Goal: Book appointment/travel/reservation

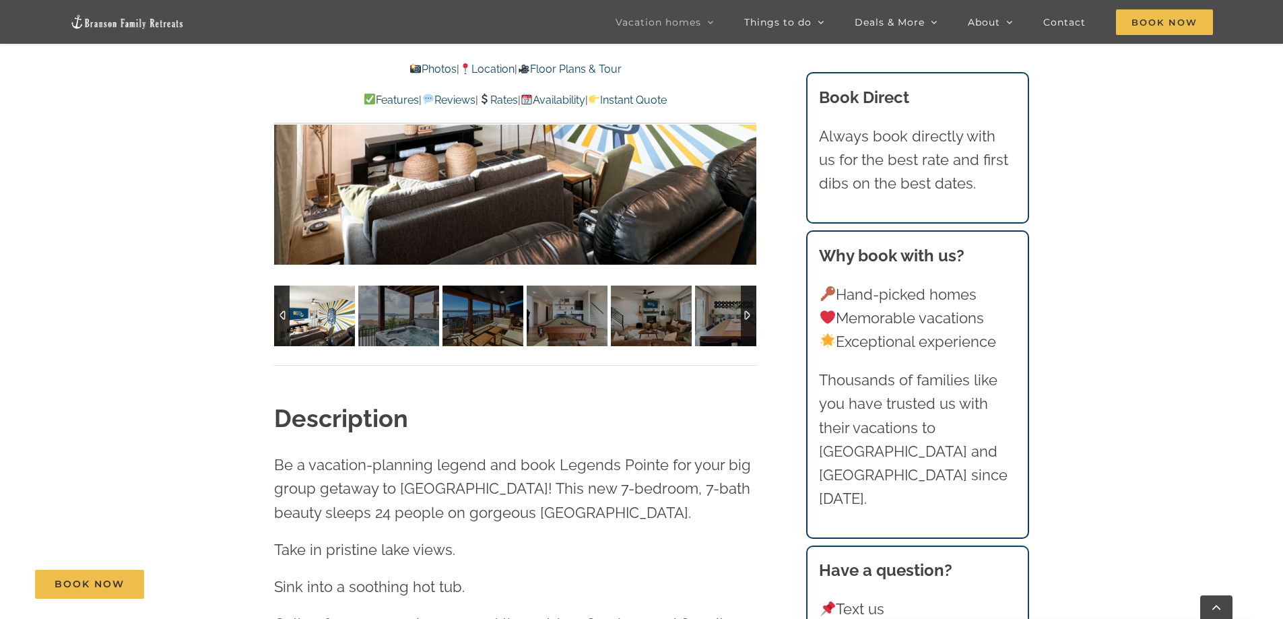
scroll to position [1191, 0]
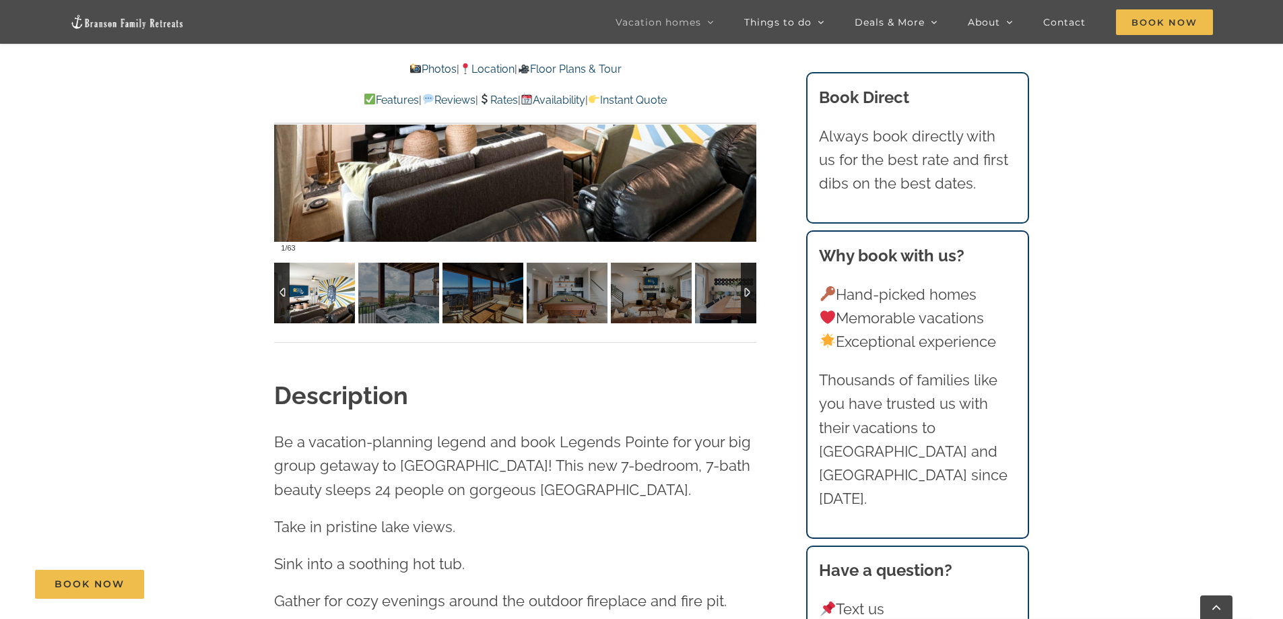
click at [747, 289] on div at bounding box center [748, 293] width 15 height 61
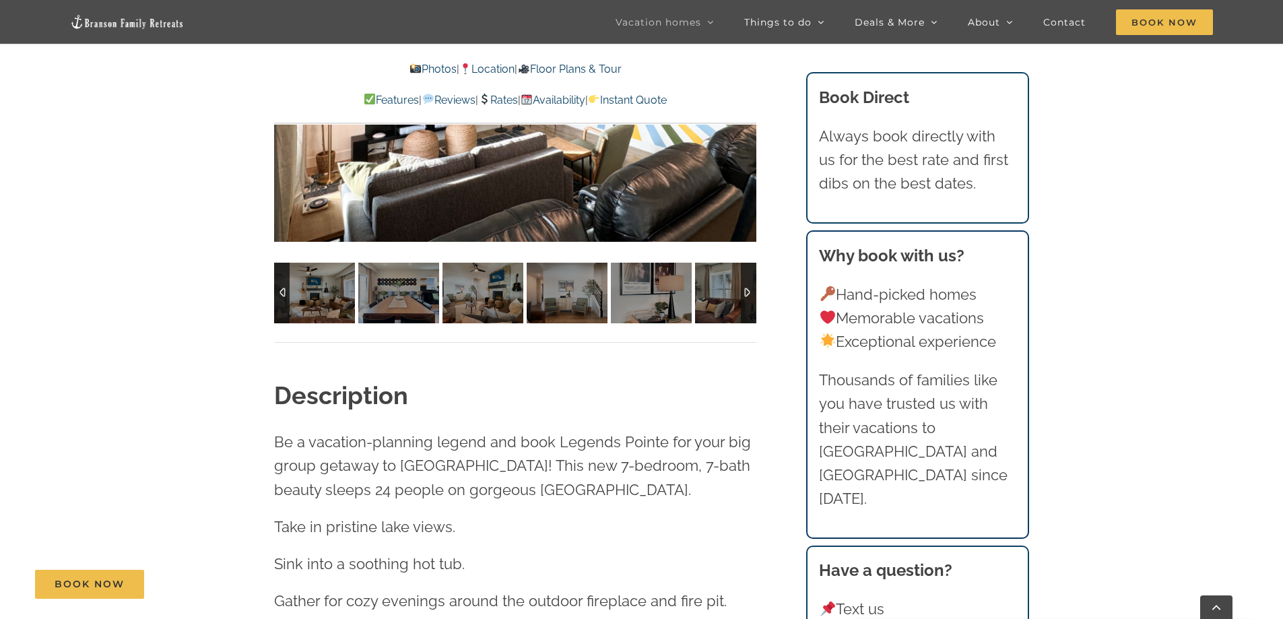
click at [747, 289] on div at bounding box center [748, 293] width 15 height 61
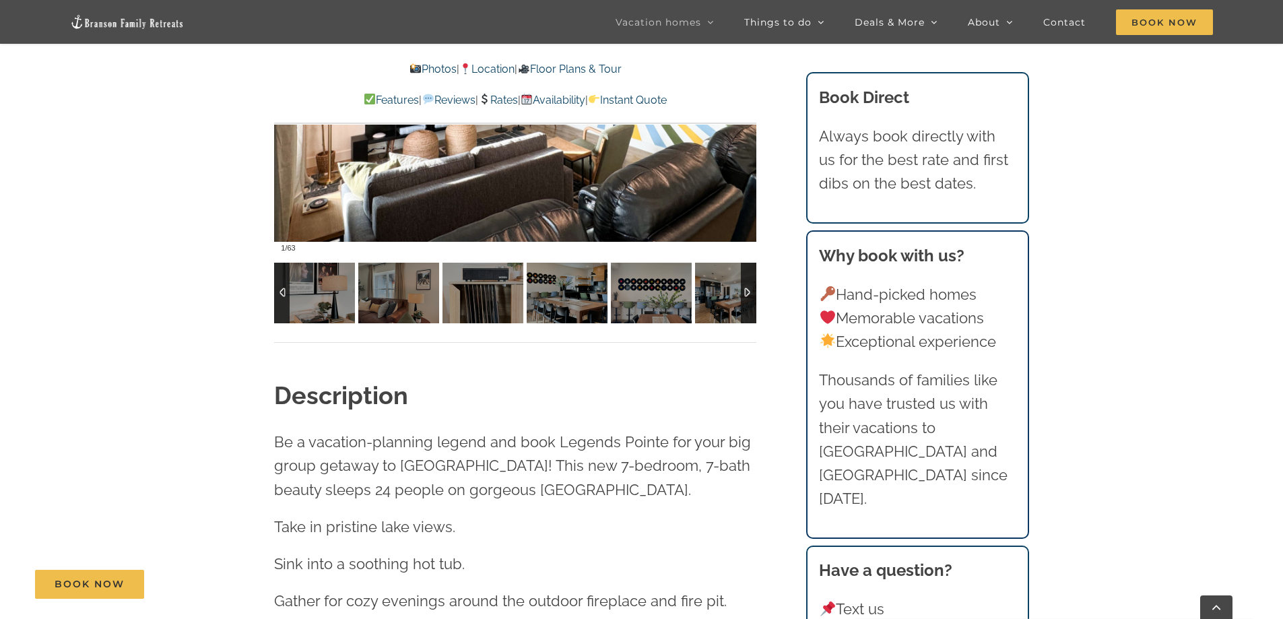
click at [747, 289] on div at bounding box center [748, 293] width 15 height 61
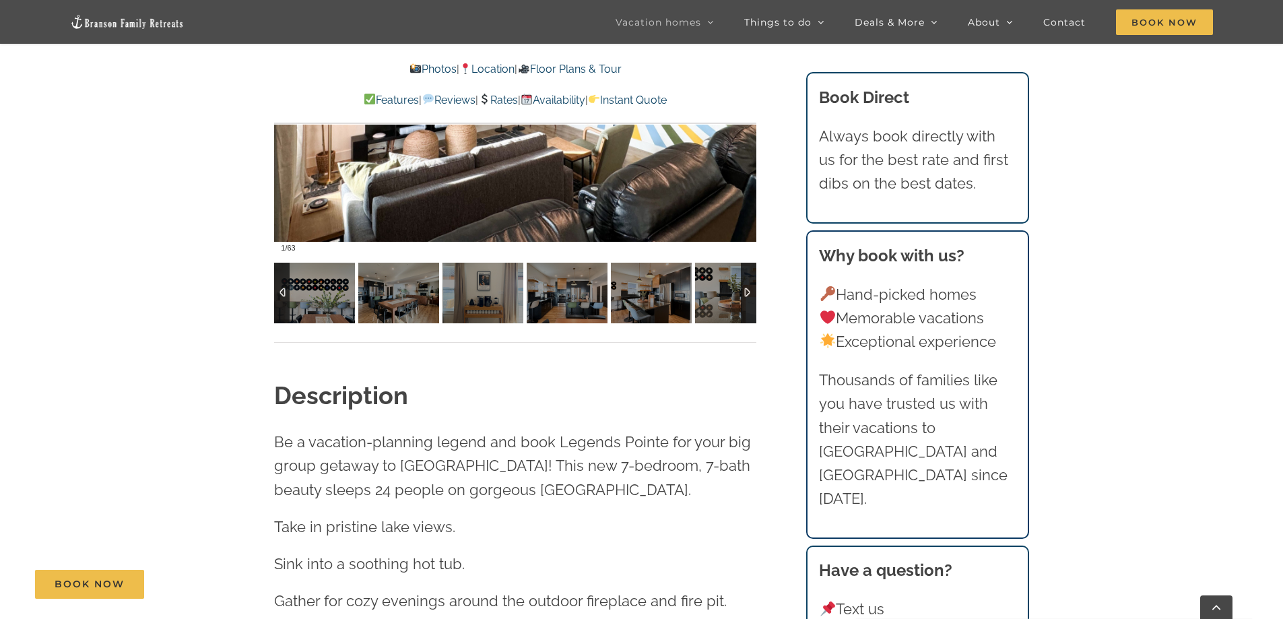
click at [747, 289] on div at bounding box center [748, 293] width 15 height 61
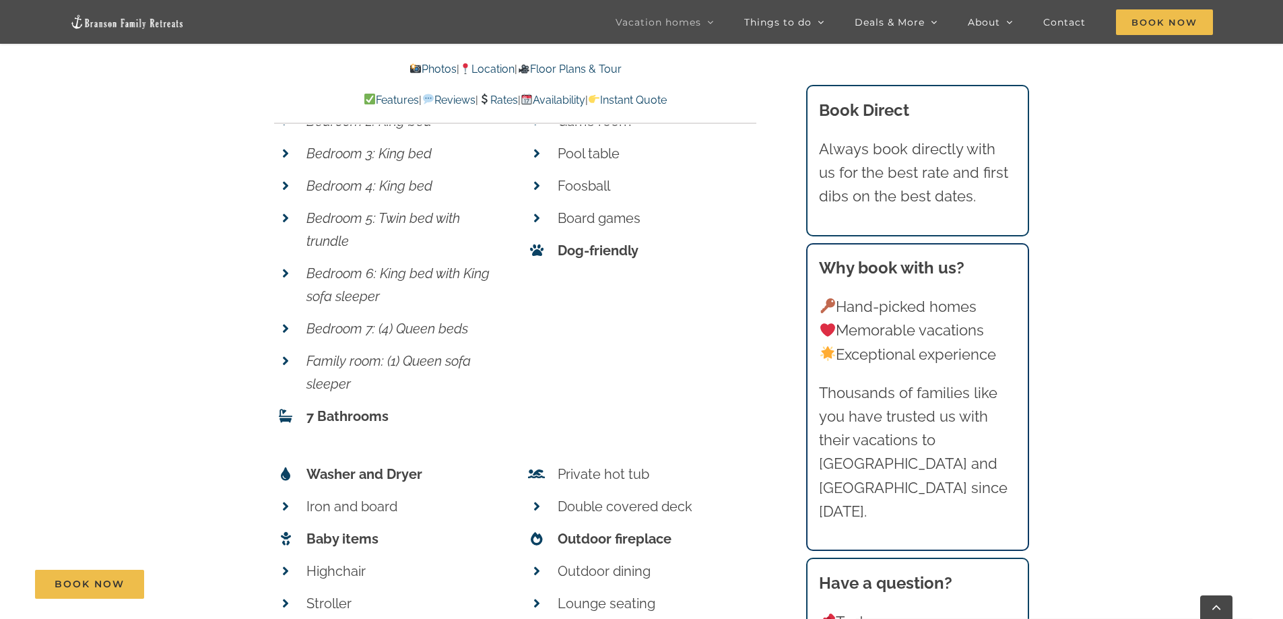
scroll to position [4639, 0]
